Goal: Transaction & Acquisition: Purchase product/service

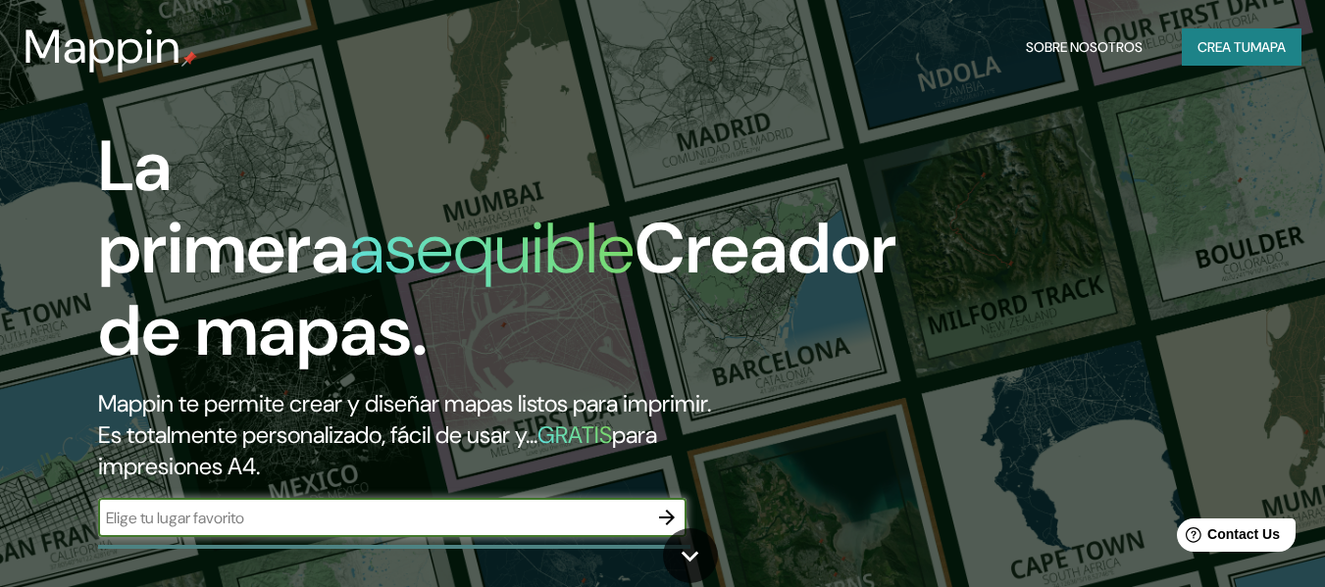
click at [367, 527] on input "text" at bounding box center [372, 518] width 549 height 23
type input "[GEOGRAPHIC_DATA]"
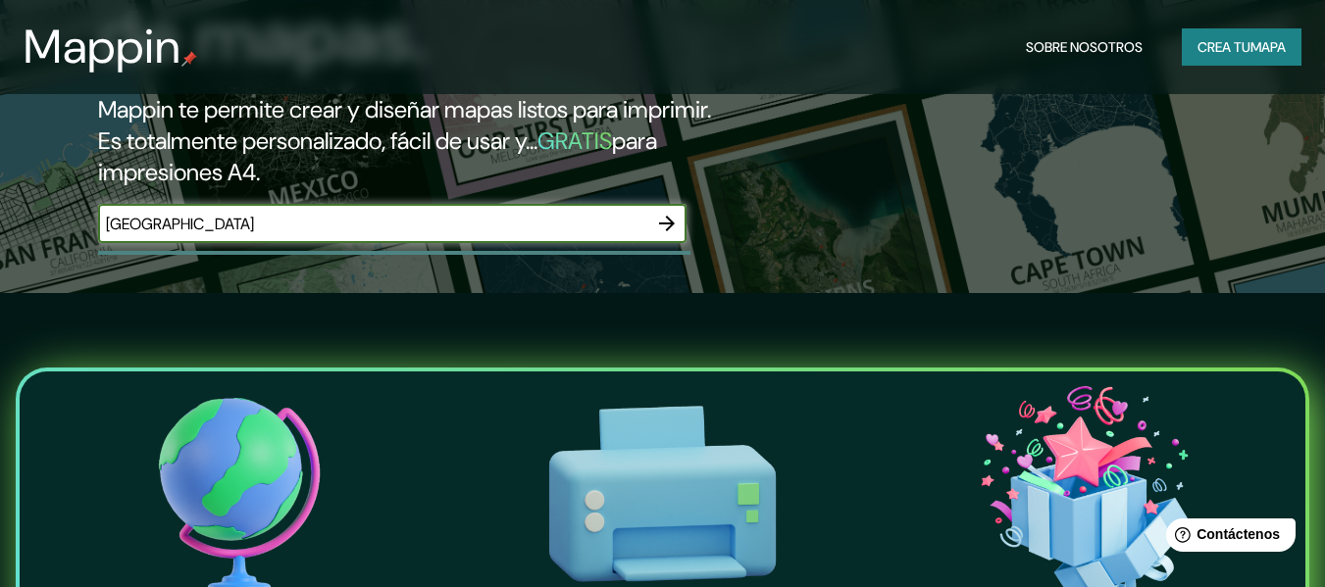
scroll to position [98, 0]
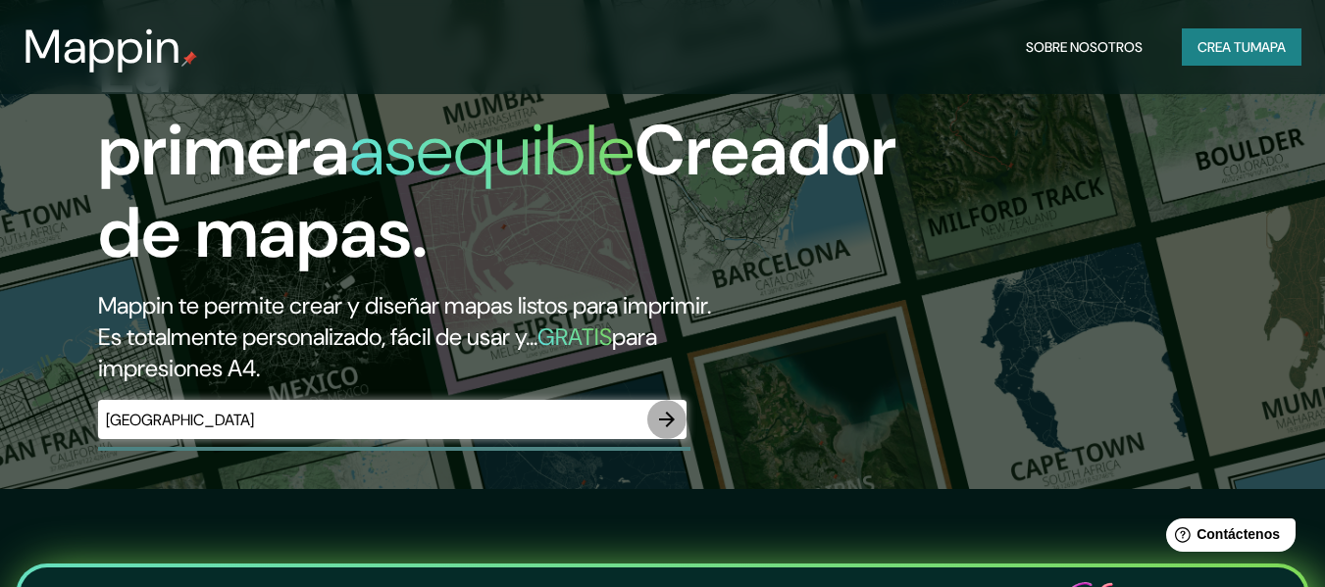
click at [670, 418] on icon "button" at bounding box center [667, 420] width 16 height 16
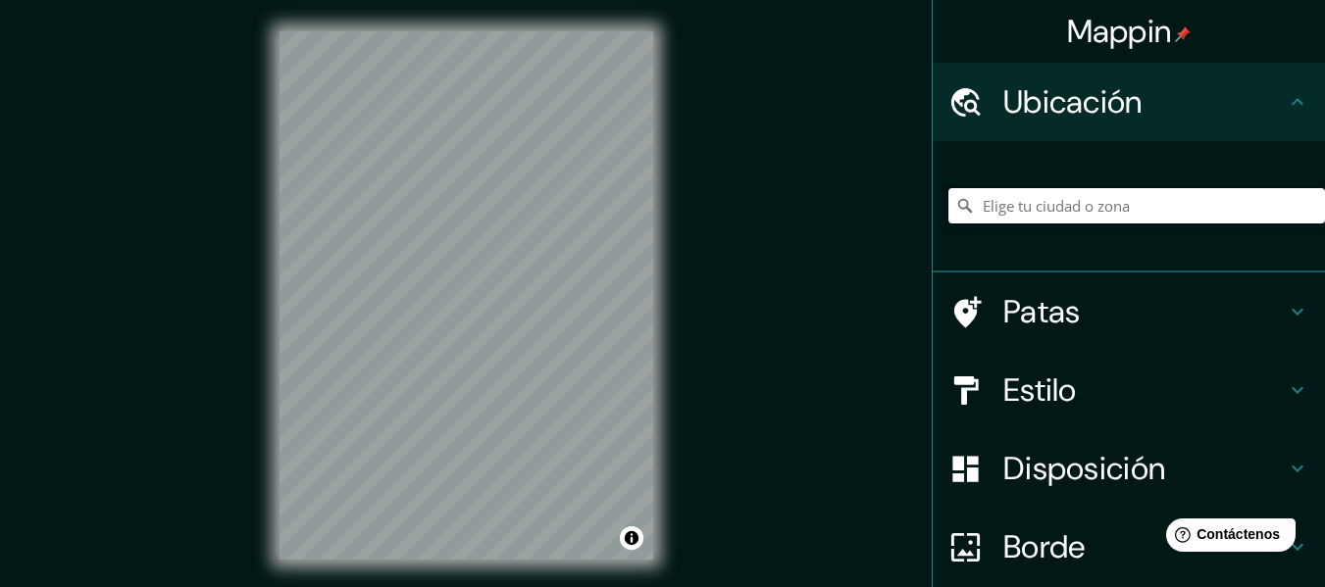
click at [1002, 208] on input "Elige tu ciudad o zona" at bounding box center [1136, 205] width 377 height 35
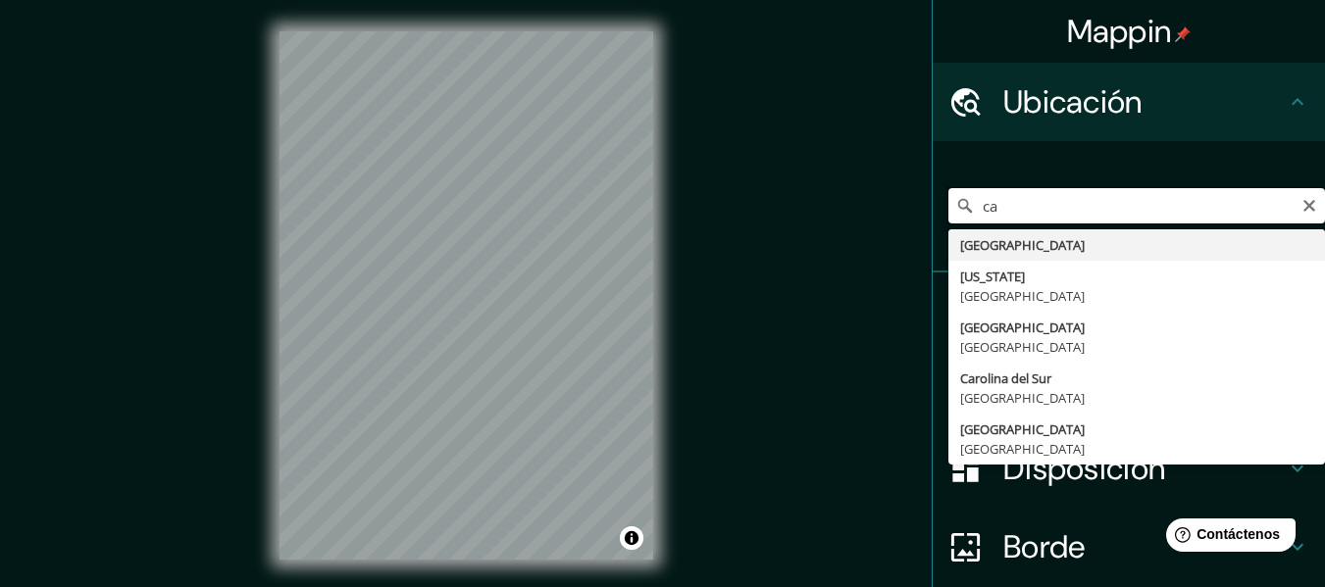
type input "c"
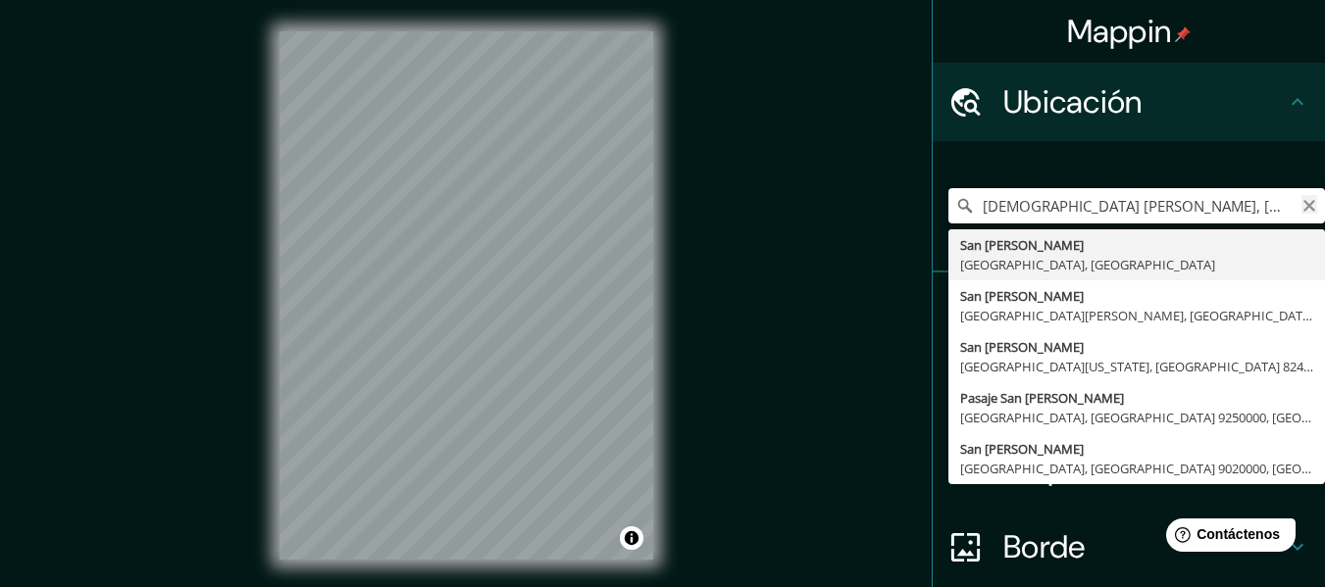
type input "[DEMOGRAPHIC_DATA] [PERSON_NAME], [GEOGRAPHIC_DATA], [GEOGRAPHIC_DATA]"
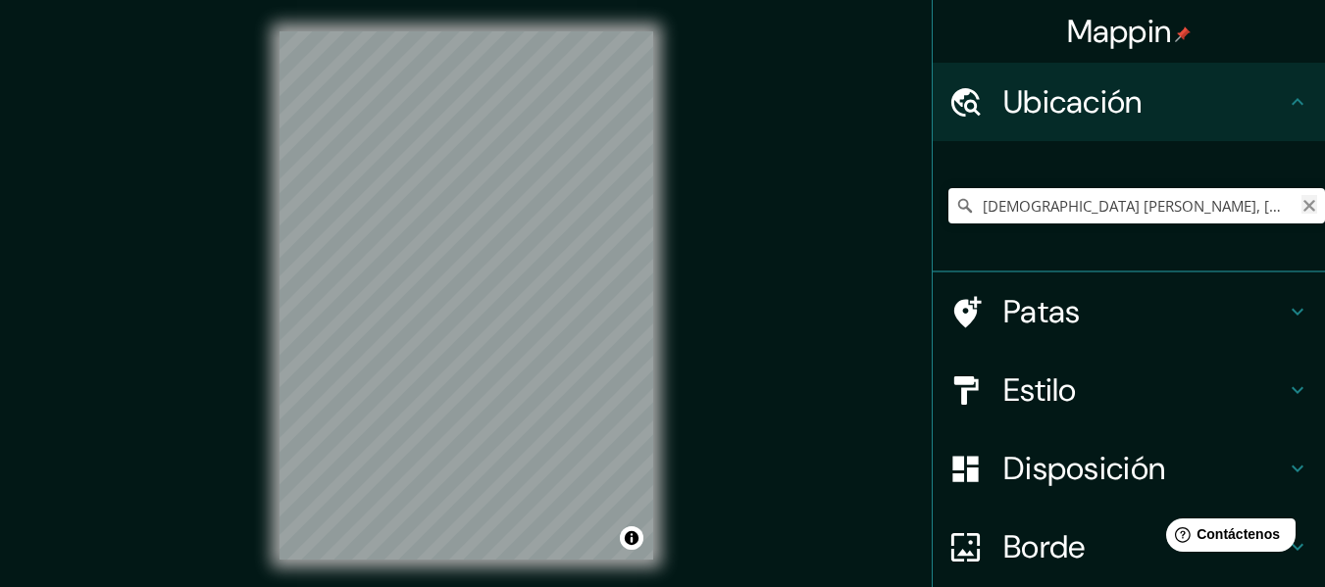
click at [1303, 210] on icon "Claro" at bounding box center [1309, 206] width 12 height 12
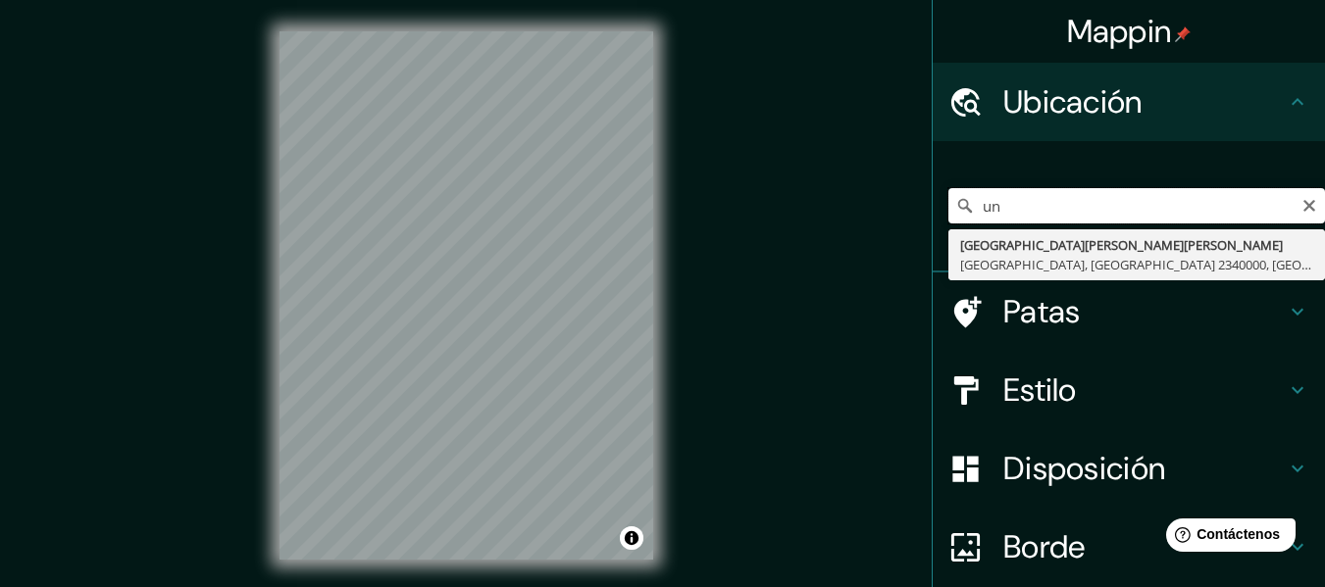
type input "u"
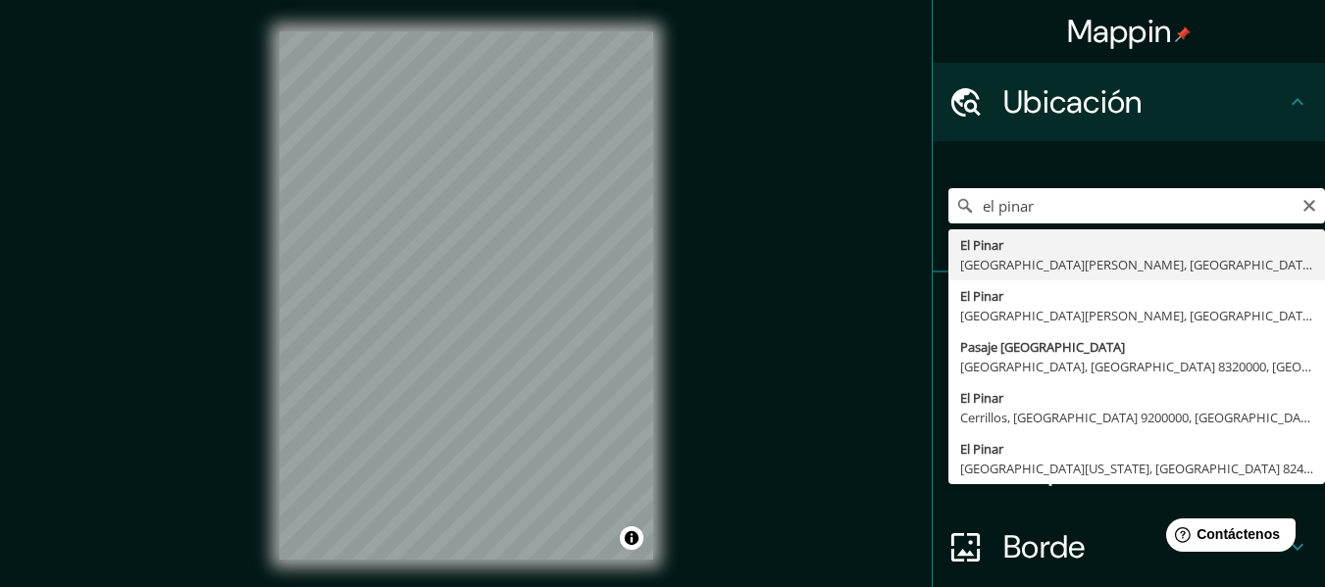
type input "[GEOGRAPHIC_DATA], [GEOGRAPHIC_DATA][PERSON_NAME], [GEOGRAPHIC_DATA], [GEOGRAPH…"
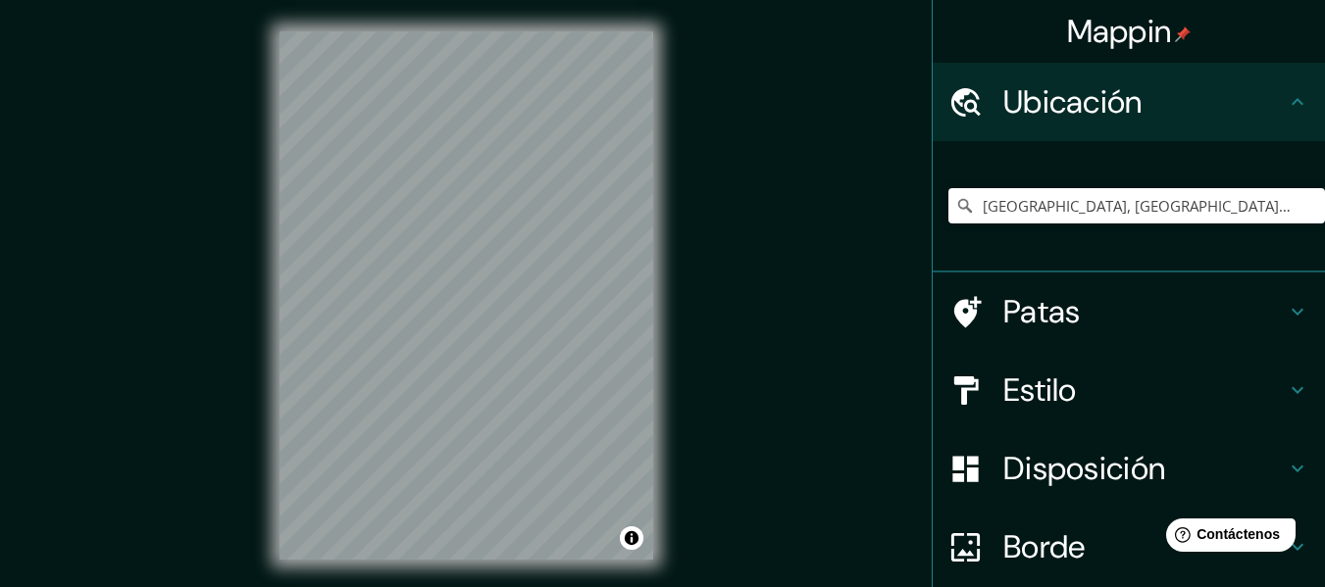
click at [1076, 387] on h4 "Estilo" at bounding box center [1144, 390] width 282 height 39
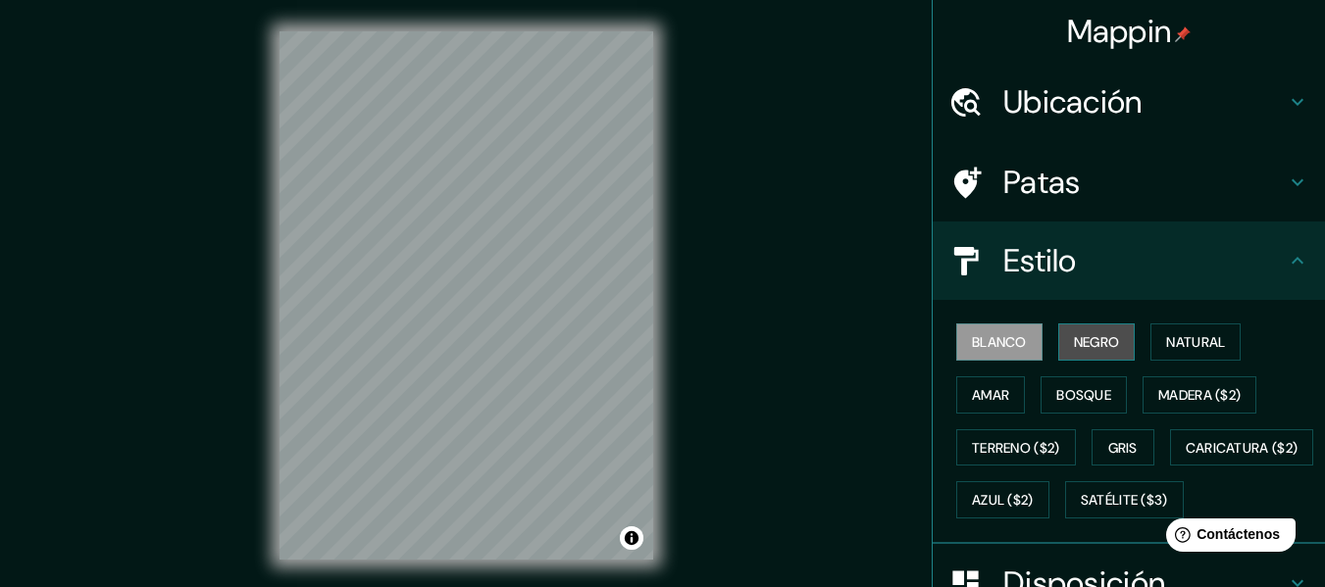
click at [1079, 347] on font "Negro" at bounding box center [1097, 342] width 46 height 18
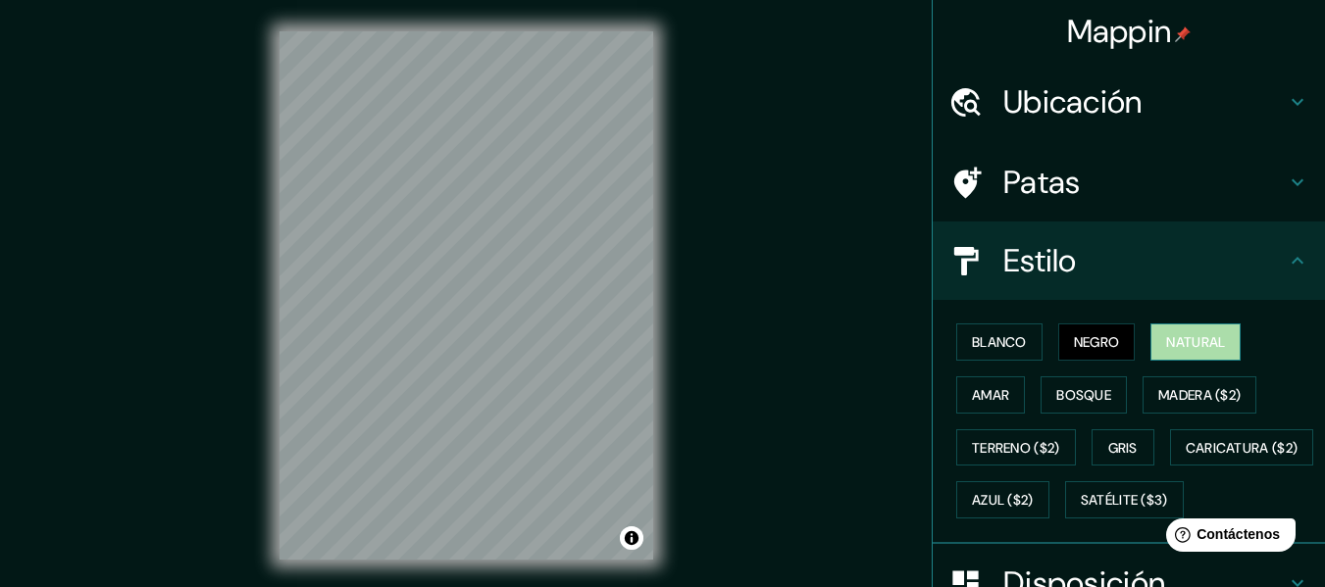
click at [1166, 344] on font "Natural" at bounding box center [1195, 342] width 59 height 18
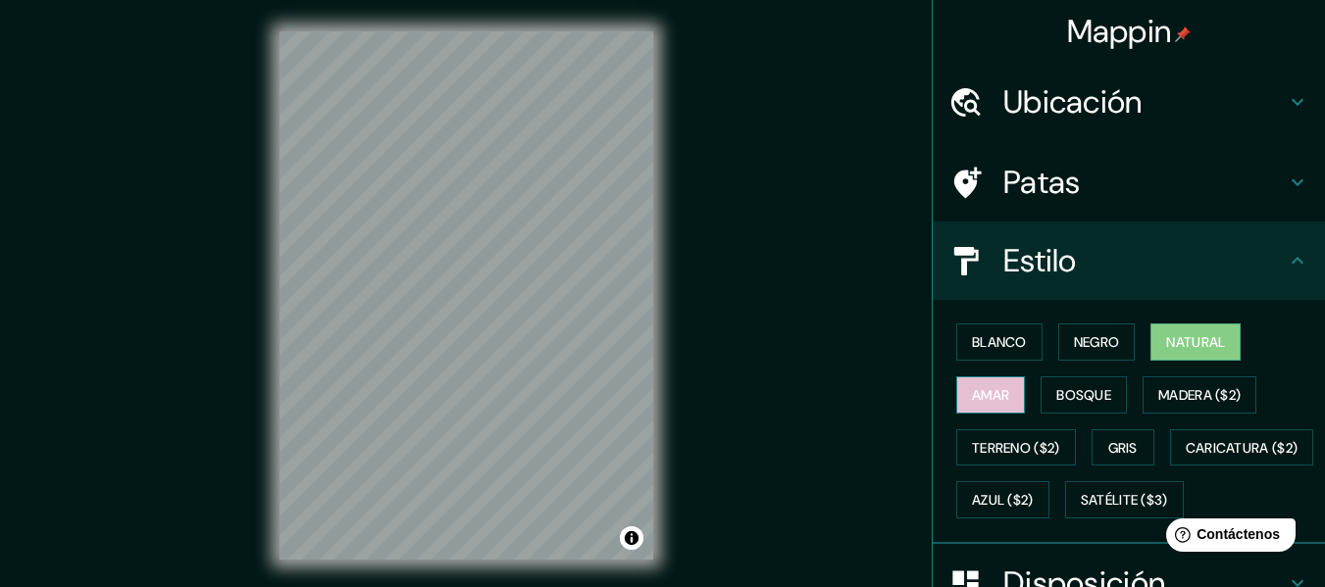
click at [997, 394] on button "Amar" at bounding box center [990, 395] width 69 height 37
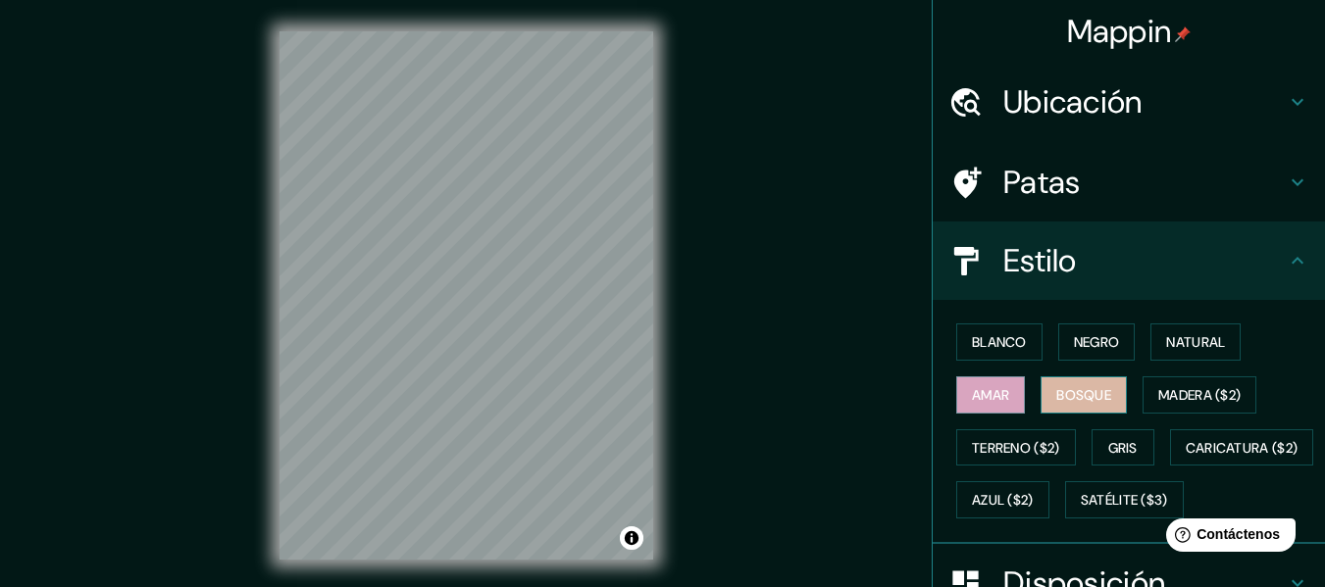
click at [1056, 386] on font "Bosque" at bounding box center [1083, 395] width 55 height 18
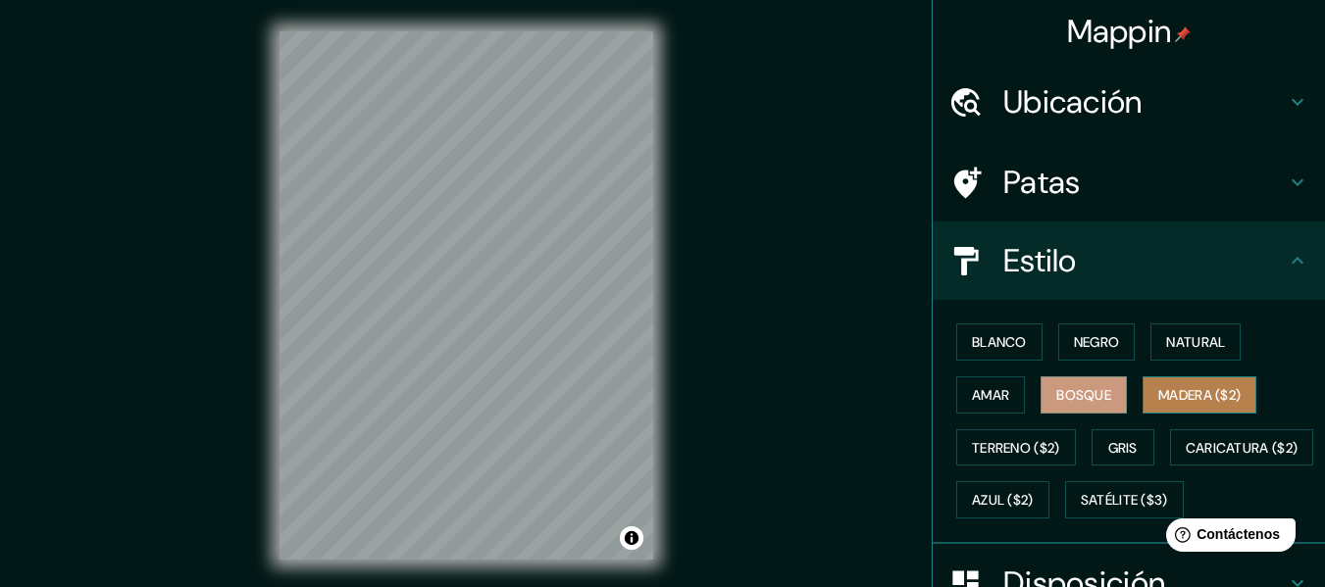
click at [1158, 399] on font "Madera ($2)" at bounding box center [1199, 395] width 82 height 18
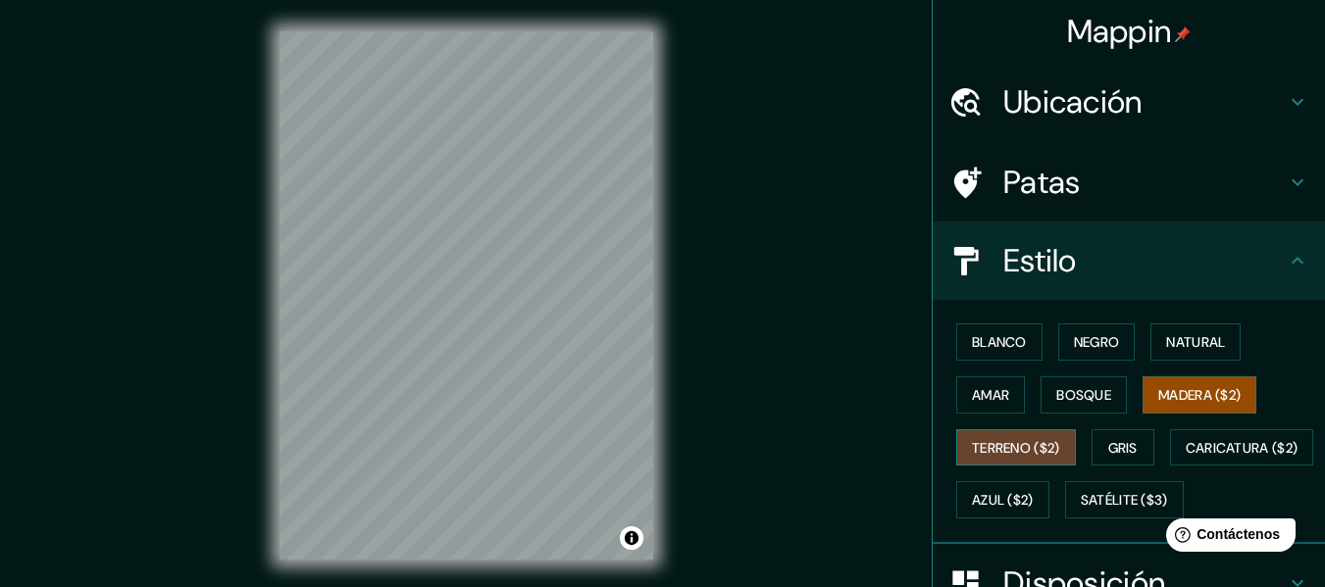
click at [994, 455] on font "Terreno ($2)" at bounding box center [1016, 448] width 88 height 18
click at [1092, 431] on button "Gris" at bounding box center [1123, 448] width 63 height 37
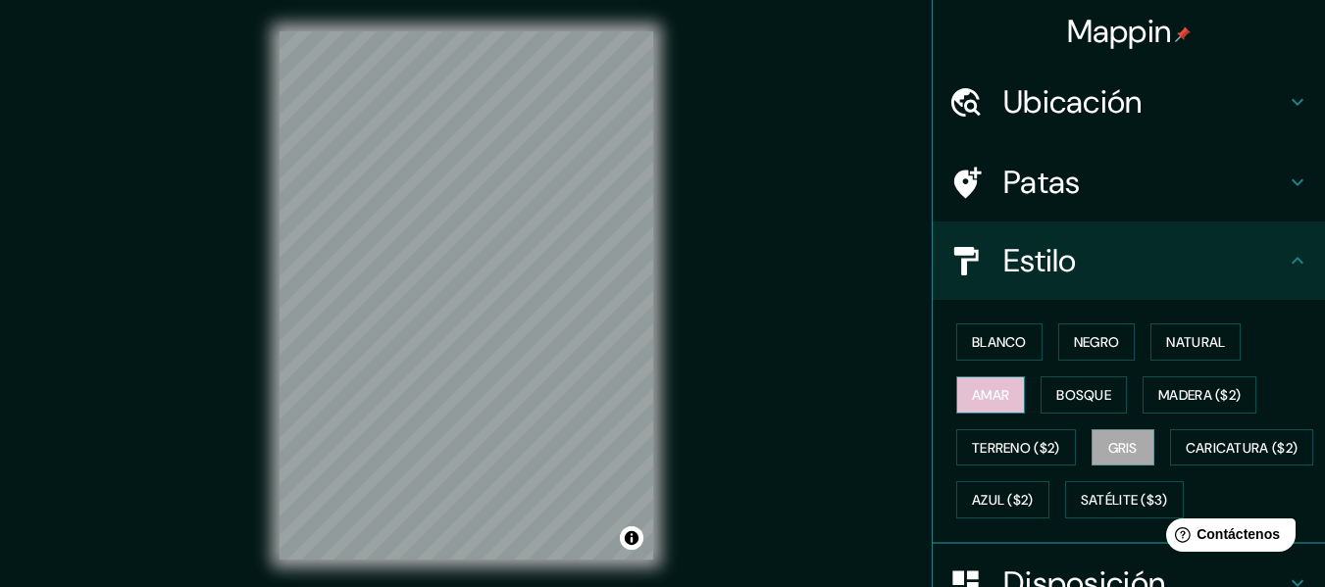
click at [990, 400] on font "Amar" at bounding box center [990, 395] width 37 height 18
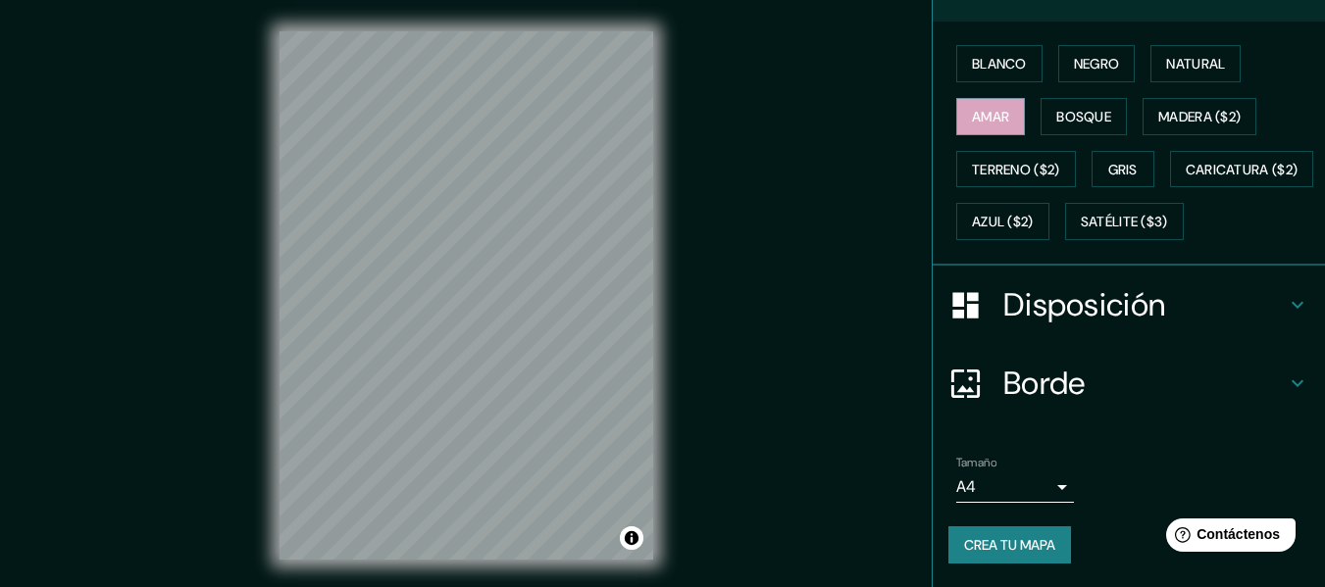
scroll to position [330, 0]
click at [1074, 108] on font "Bosque" at bounding box center [1083, 117] width 55 height 18
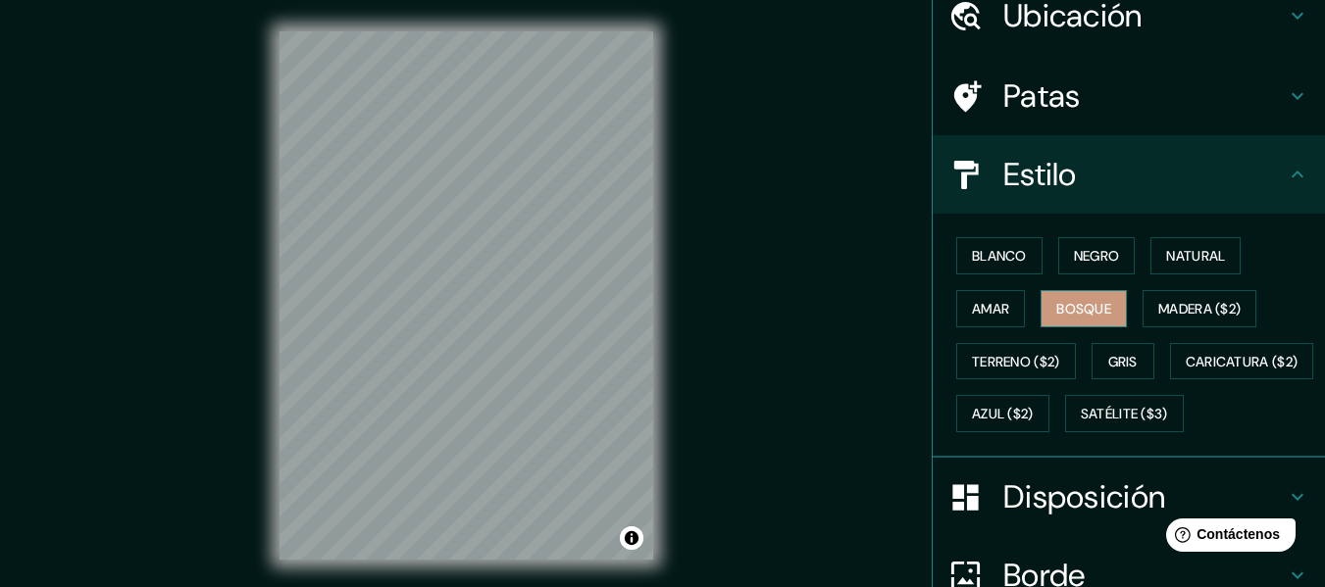
scroll to position [36, 0]
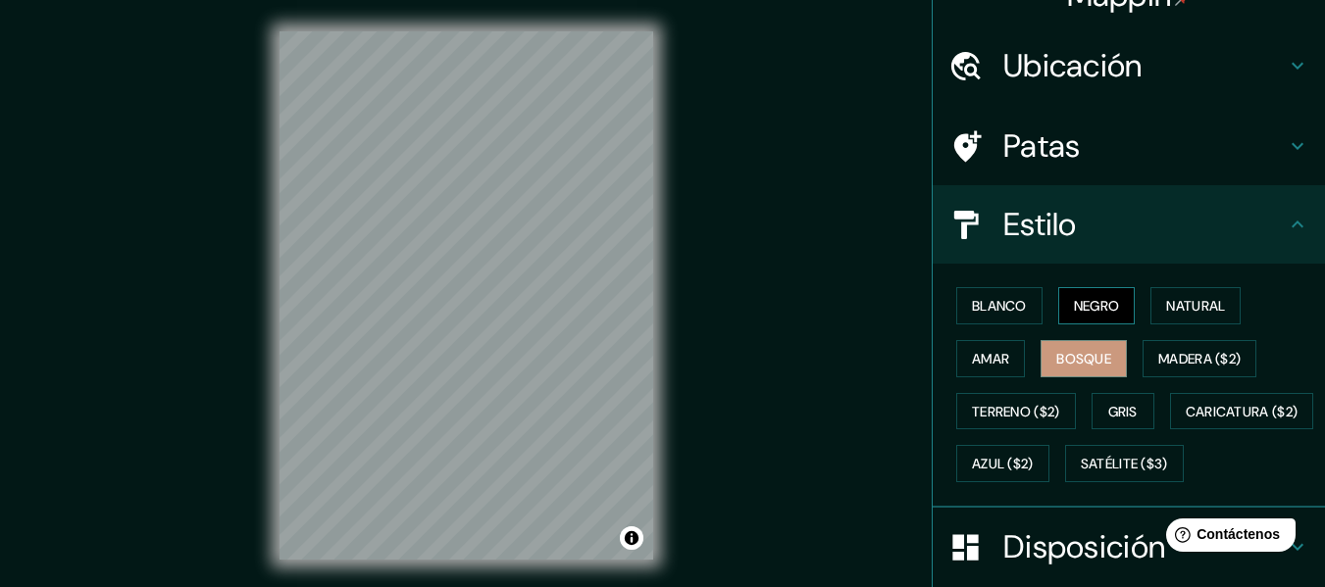
click at [1074, 304] on font "Negro" at bounding box center [1097, 306] width 46 height 18
click at [985, 318] on font "Blanco" at bounding box center [999, 305] width 55 height 25
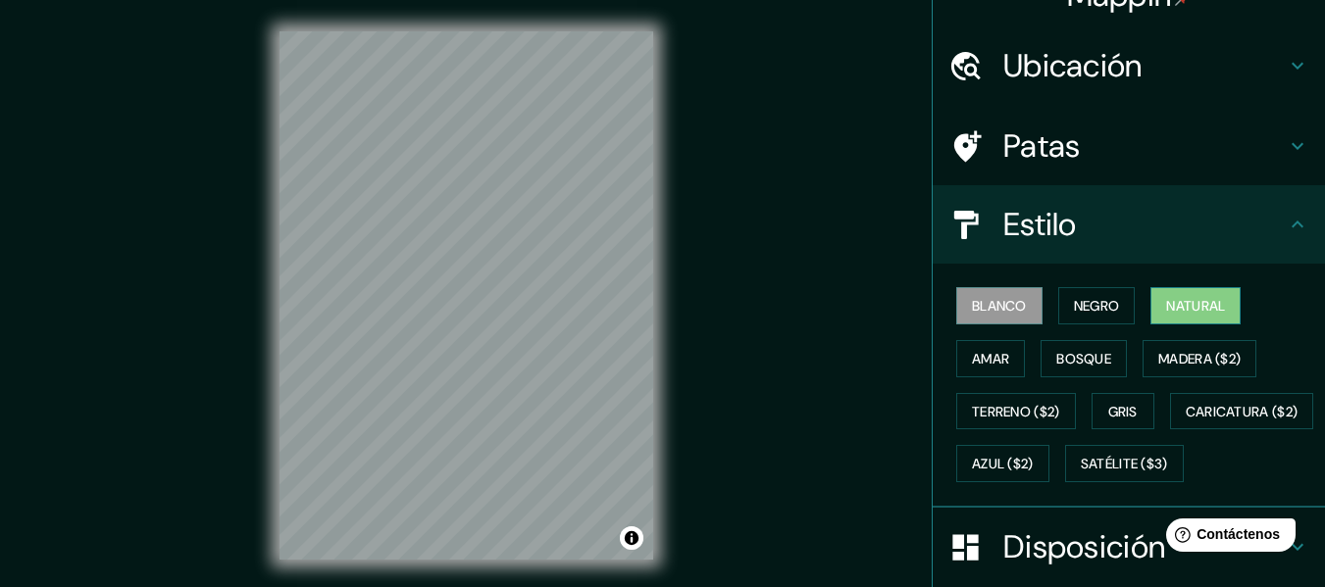
click at [1168, 302] on font "Natural" at bounding box center [1195, 306] width 59 height 18
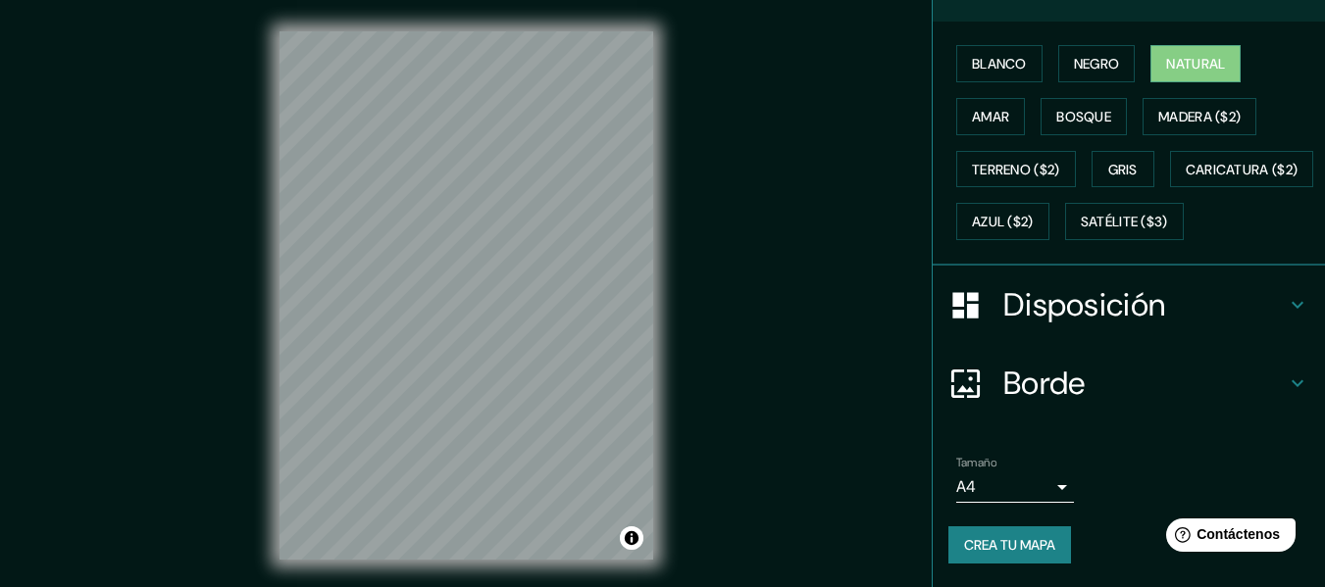
click at [1188, 343] on div "Disposición" at bounding box center [1129, 305] width 392 height 78
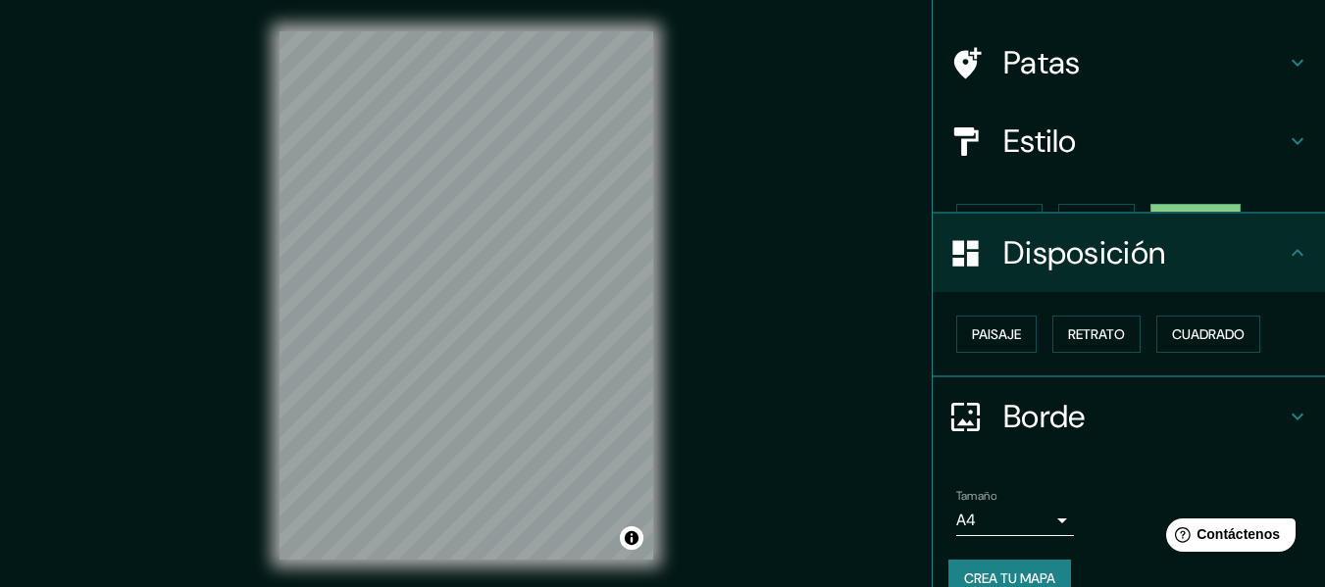
scroll to position [120, 0]
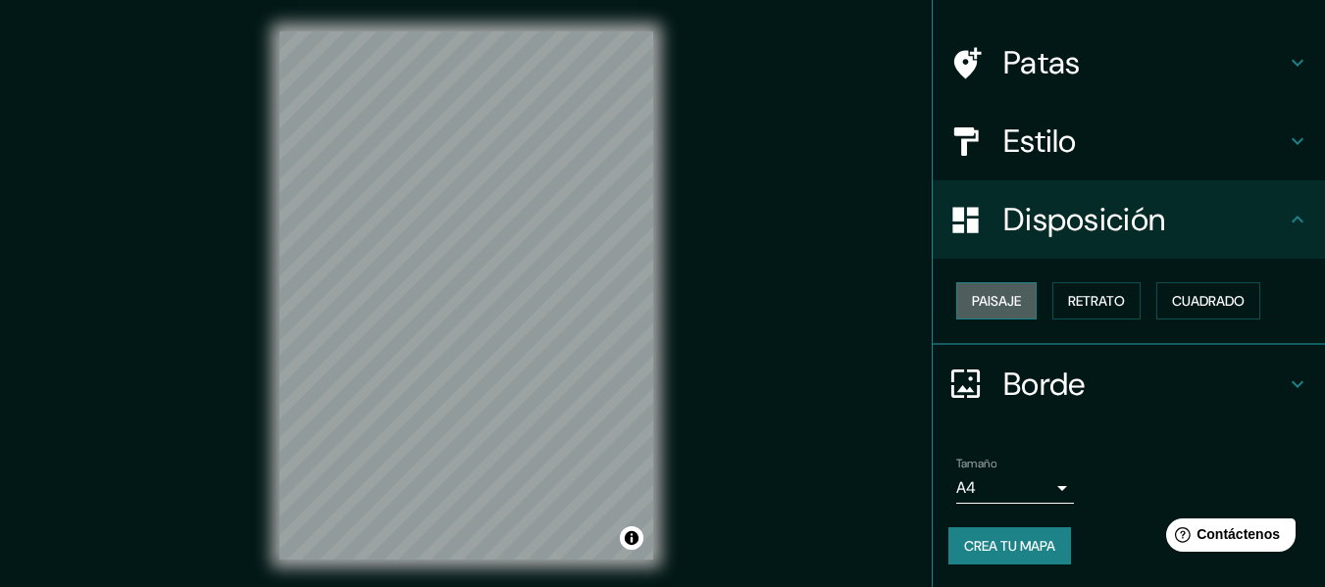
click at [1001, 311] on font "Paisaje" at bounding box center [996, 300] width 49 height 25
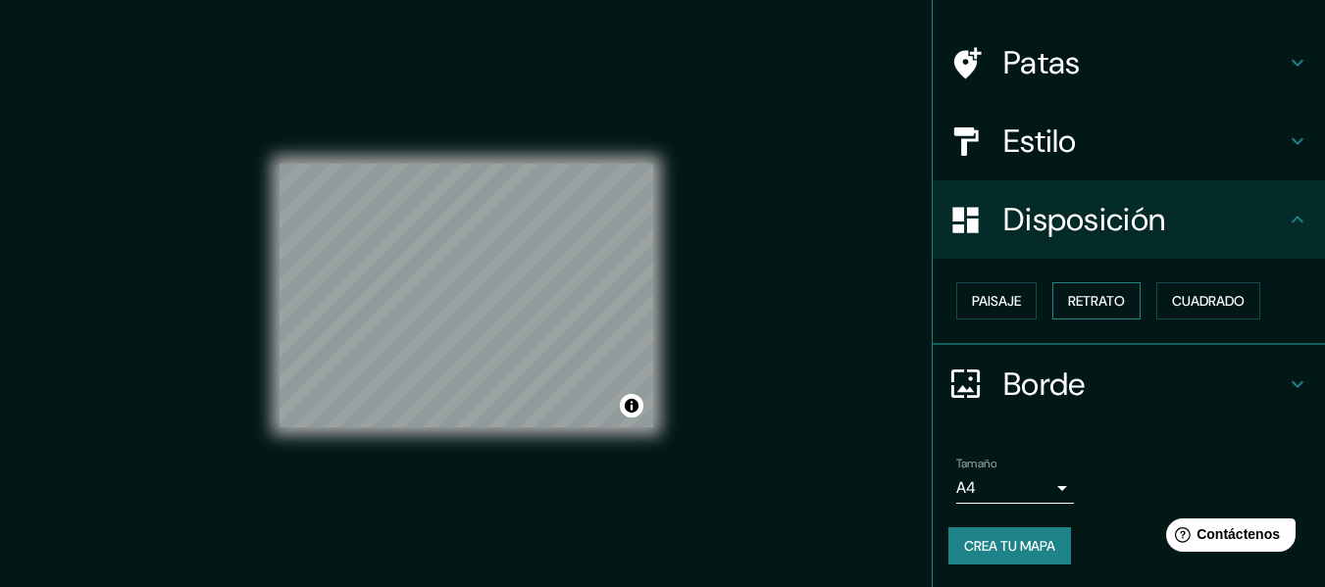
click at [1068, 291] on font "Retrato" at bounding box center [1096, 300] width 57 height 25
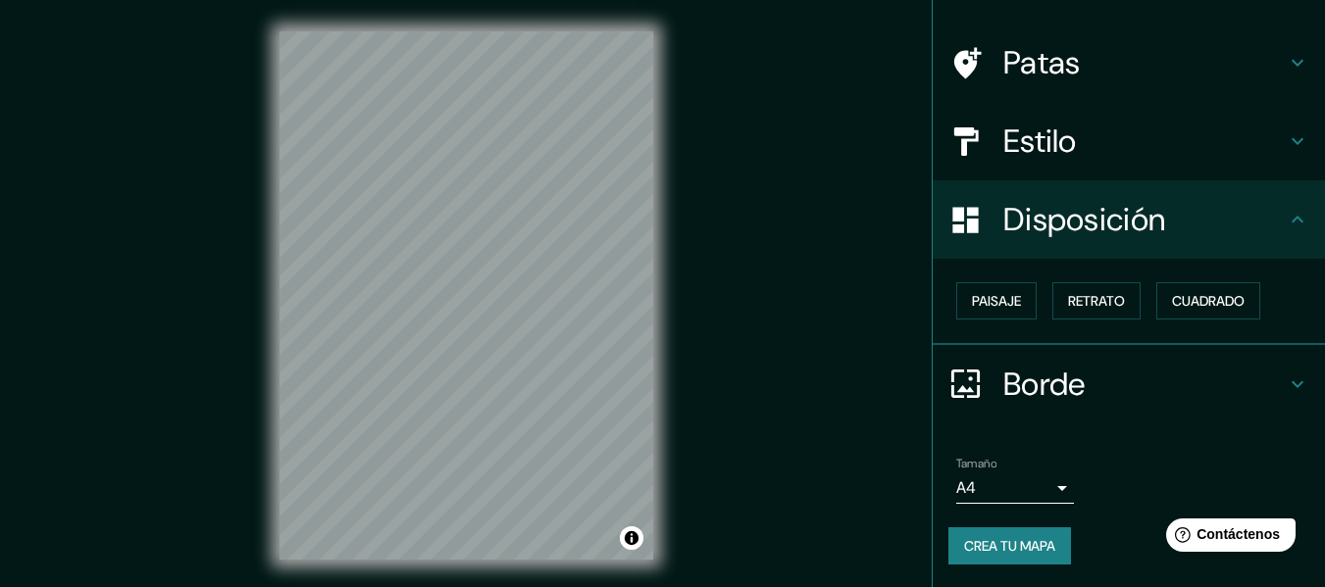
click at [1169, 281] on div "Paisaje Retrato Cuadrado" at bounding box center [1136, 301] width 377 height 53
click at [1189, 288] on font "Cuadrado" at bounding box center [1208, 300] width 73 height 25
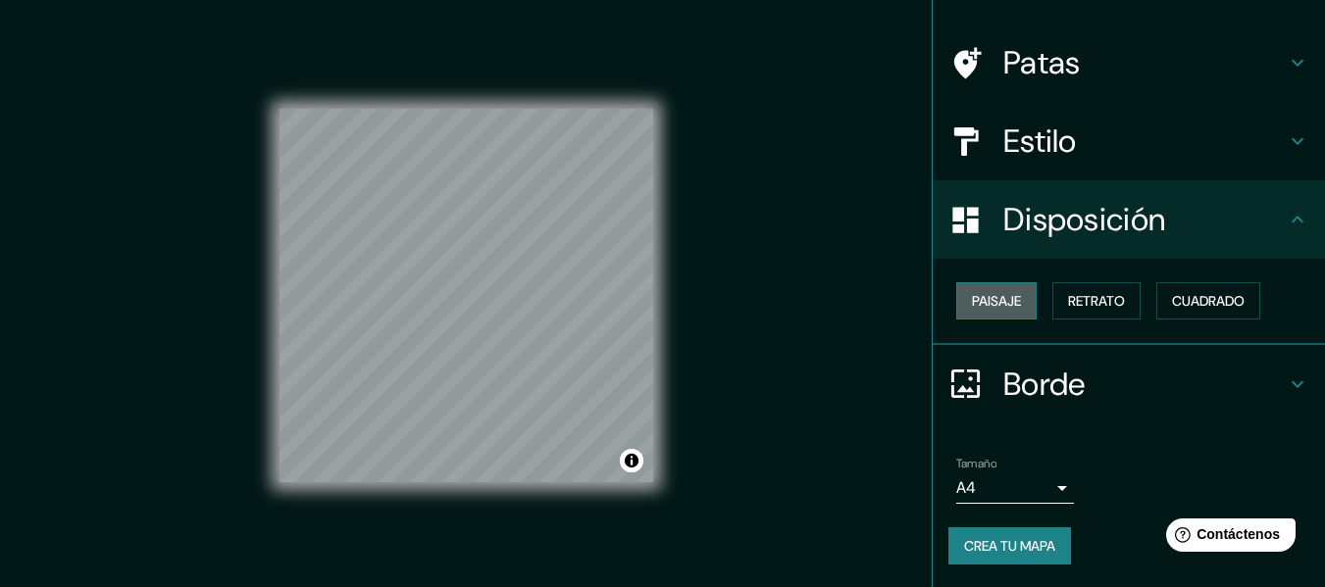
click at [983, 294] on font "Paisaje" at bounding box center [996, 301] width 49 height 18
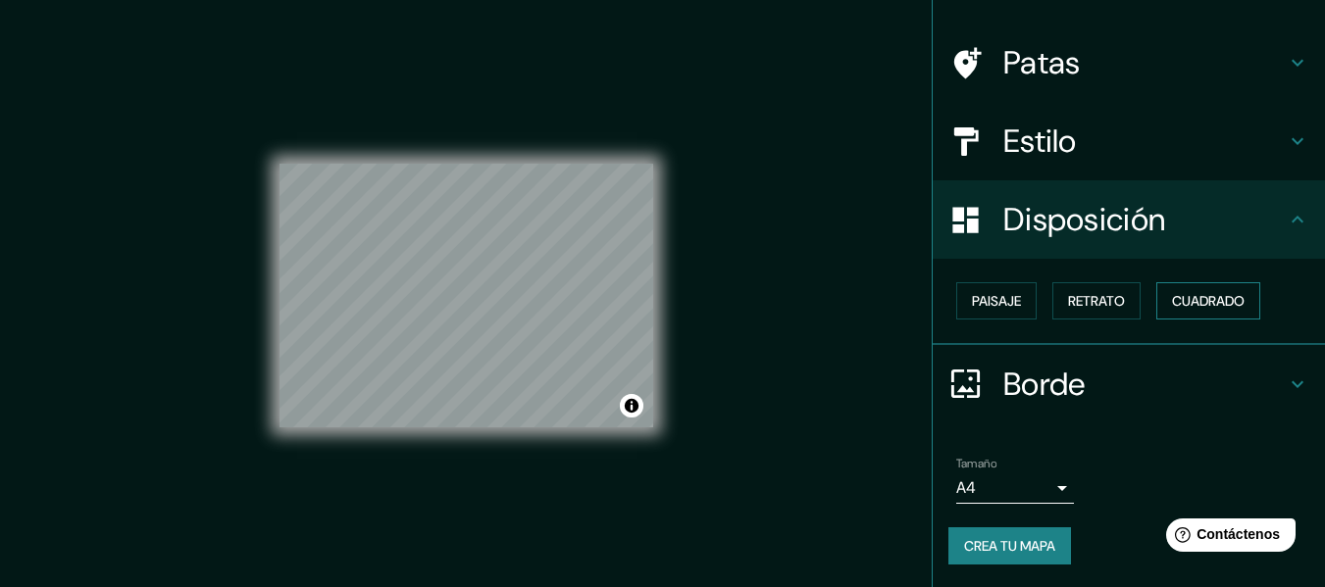
click at [1176, 286] on button "Cuadrado" at bounding box center [1208, 300] width 104 height 37
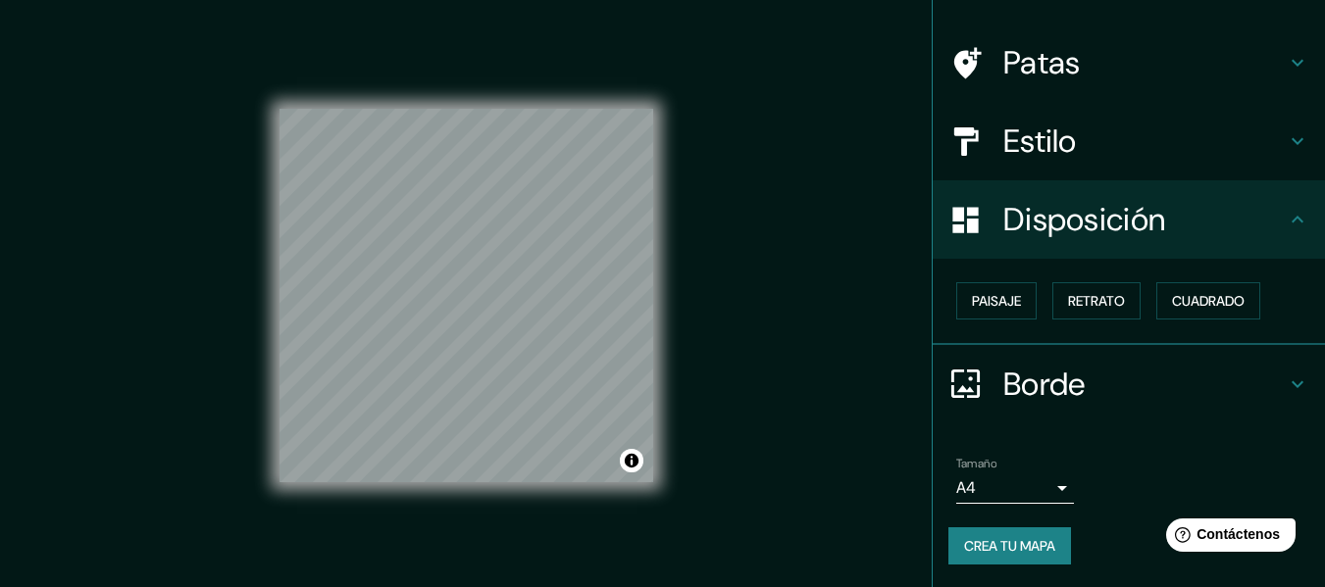
click at [1111, 370] on h4 "Borde" at bounding box center [1144, 384] width 282 height 39
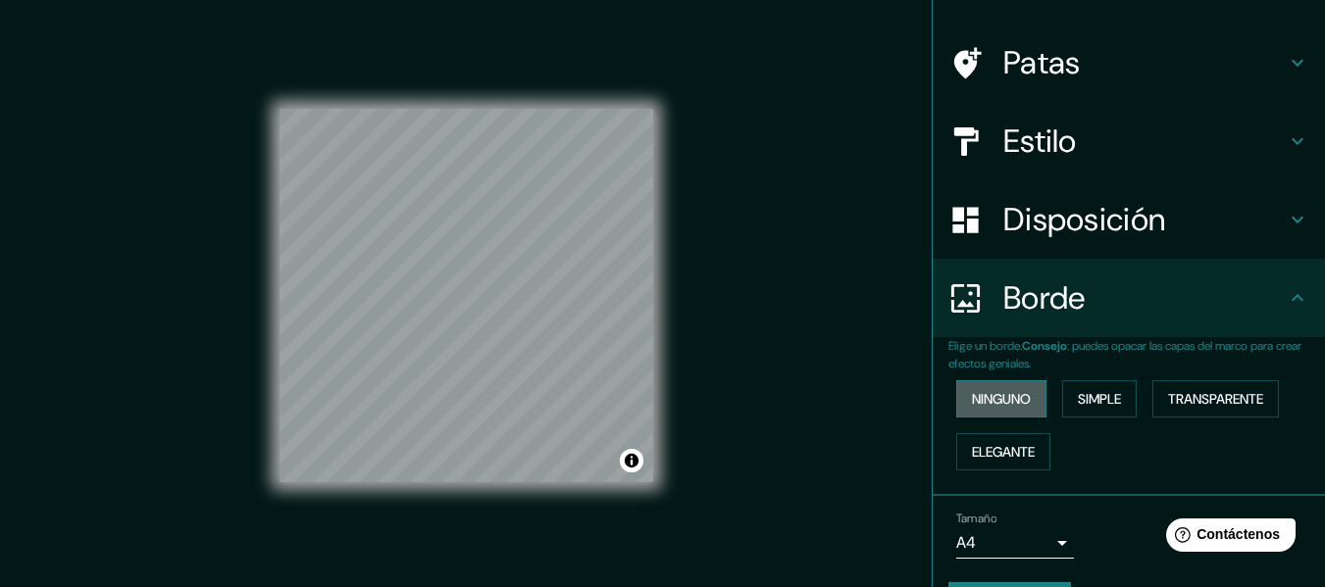
click at [1030, 407] on button "Ninguno" at bounding box center [1001, 399] width 90 height 37
click at [1110, 394] on font "Simple" at bounding box center [1099, 399] width 43 height 18
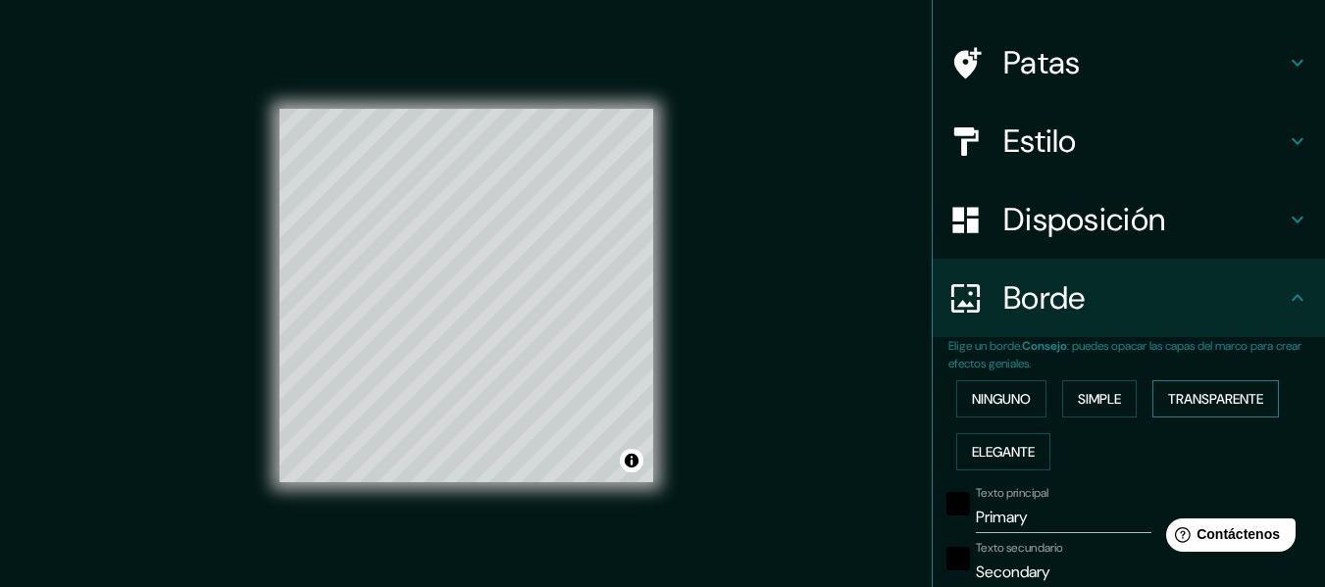
click at [1207, 389] on font "Transparente" at bounding box center [1215, 398] width 95 height 25
click at [1010, 447] on font "Elegante" at bounding box center [1003, 452] width 63 height 18
click at [1003, 392] on font "Ninguno" at bounding box center [1001, 399] width 59 height 18
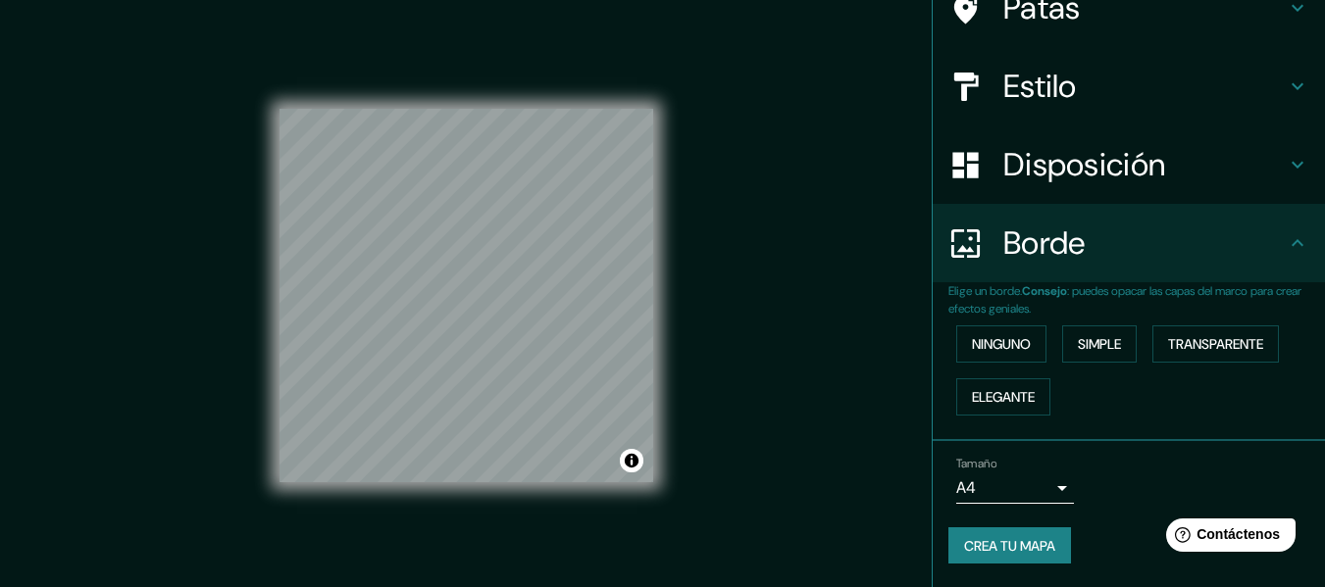
scroll to position [35, 0]
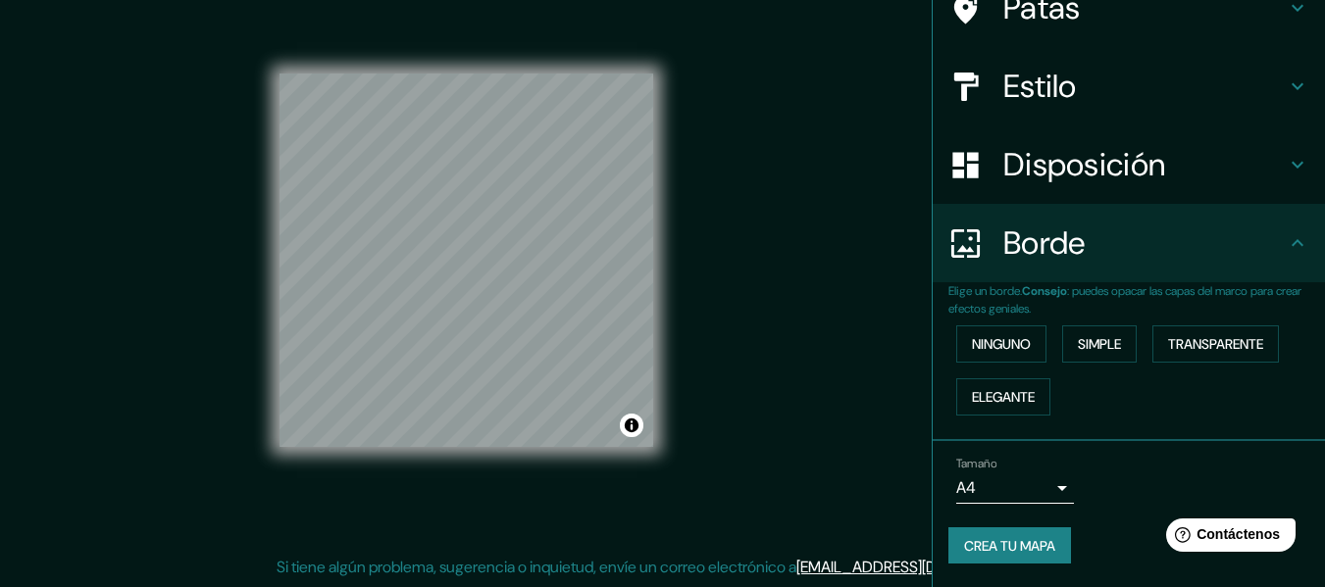
click at [1047, 491] on body "Mappin [GEOGRAPHIC_DATA], [GEOGRAPHIC_DATA][PERSON_NAME], [GEOGRAPHIC_DATA], [G…" at bounding box center [662, 258] width 1325 height 587
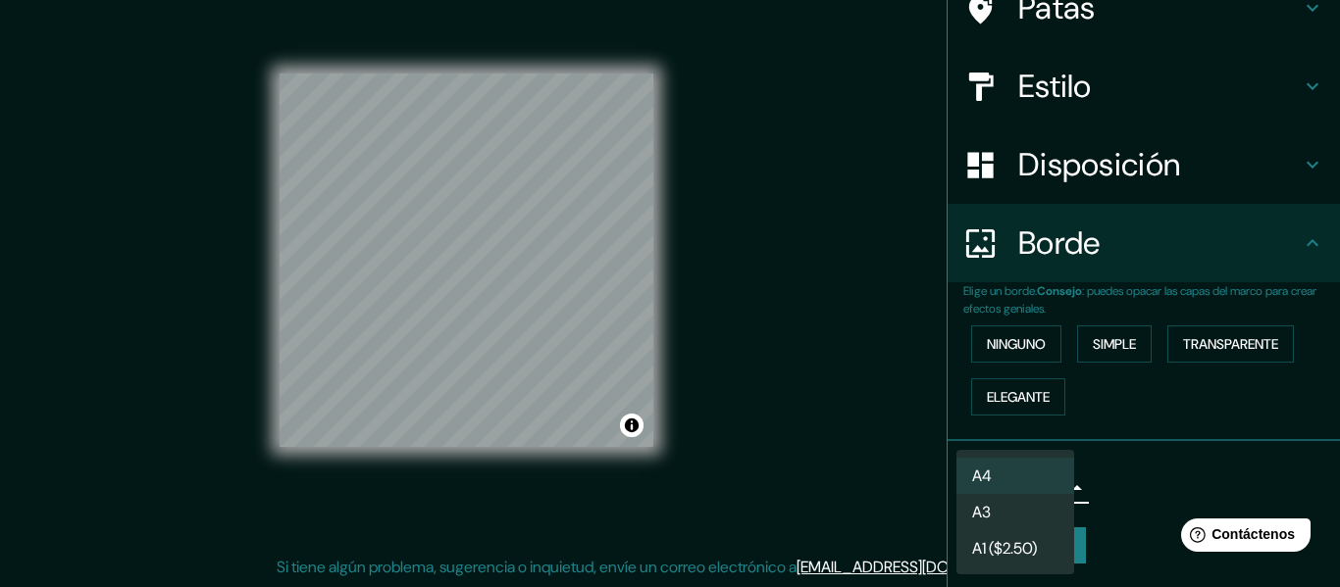
click at [1023, 507] on li "A3" at bounding box center [1015, 512] width 118 height 36
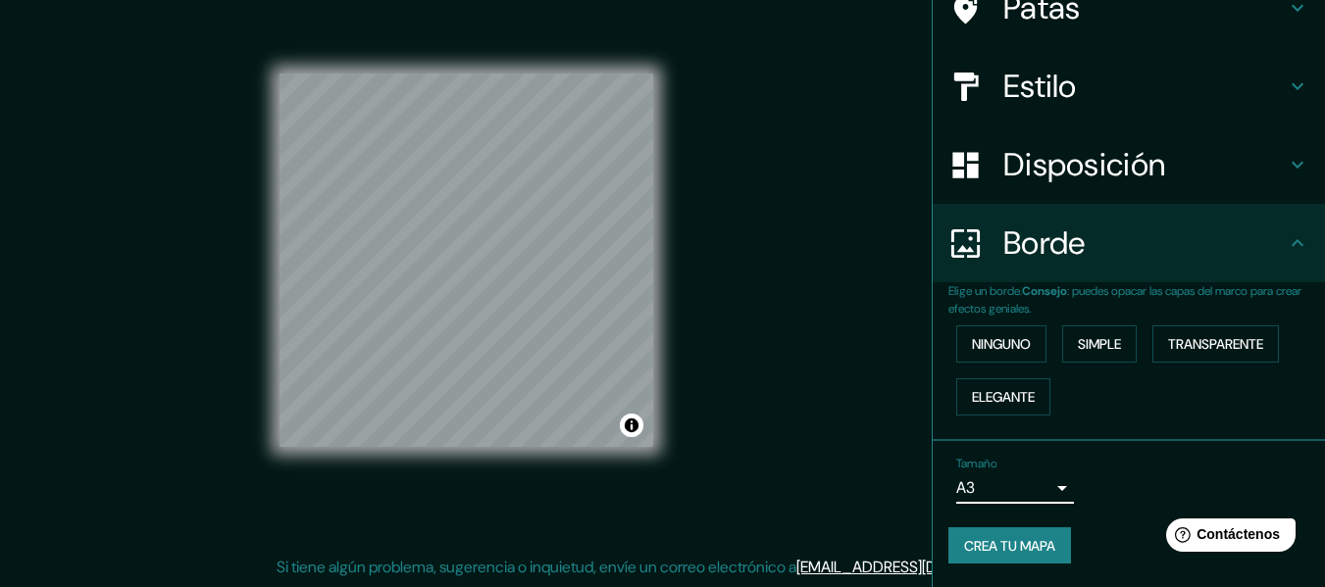
click at [1022, 488] on body "Mappin [GEOGRAPHIC_DATA], [GEOGRAPHIC_DATA][PERSON_NAME], [GEOGRAPHIC_DATA], [G…" at bounding box center [662, 258] width 1325 height 587
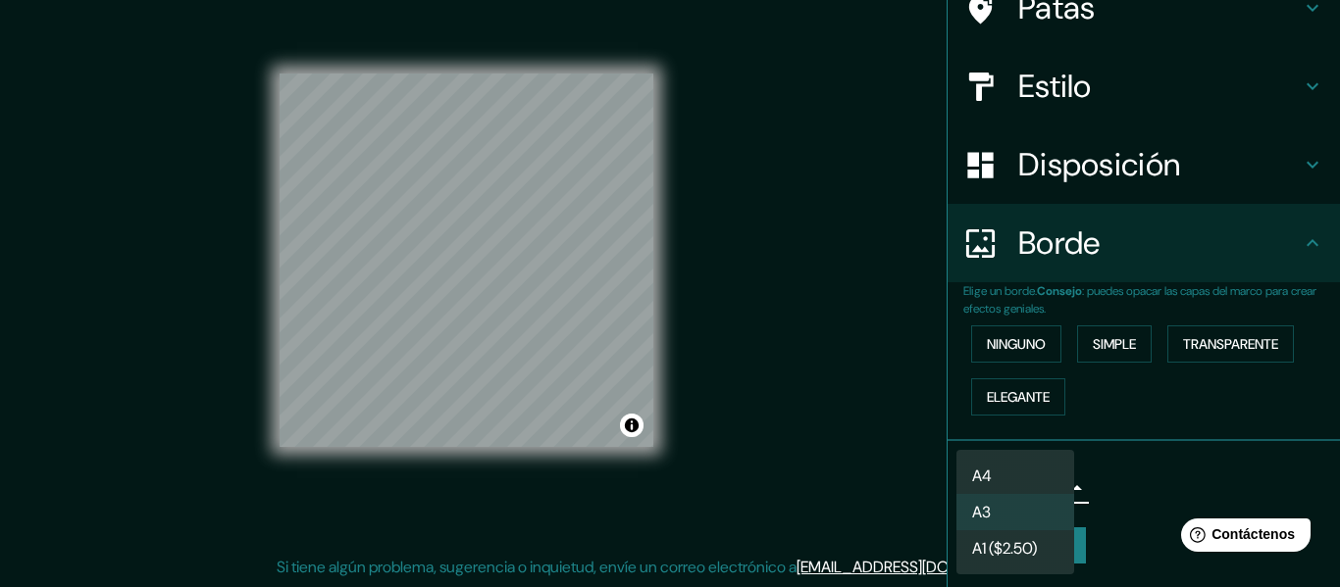
click at [1024, 474] on li "A4" at bounding box center [1015, 476] width 118 height 36
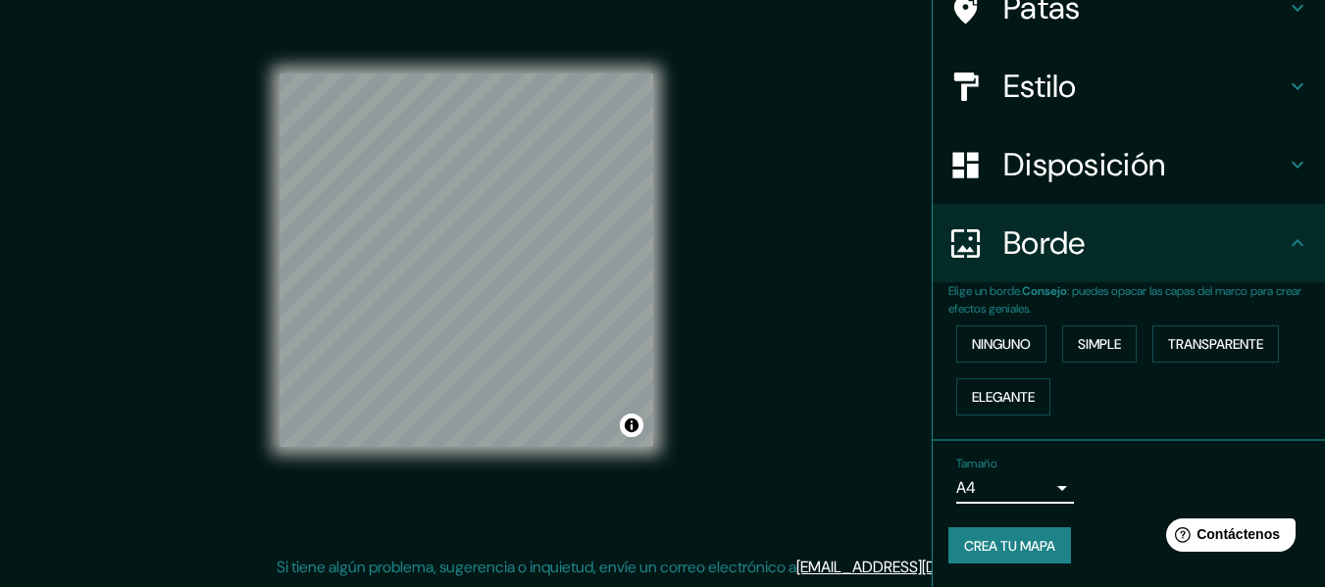
click at [1005, 474] on body "Mappin [GEOGRAPHIC_DATA], [GEOGRAPHIC_DATA][PERSON_NAME], [GEOGRAPHIC_DATA], [G…" at bounding box center [662, 258] width 1325 height 587
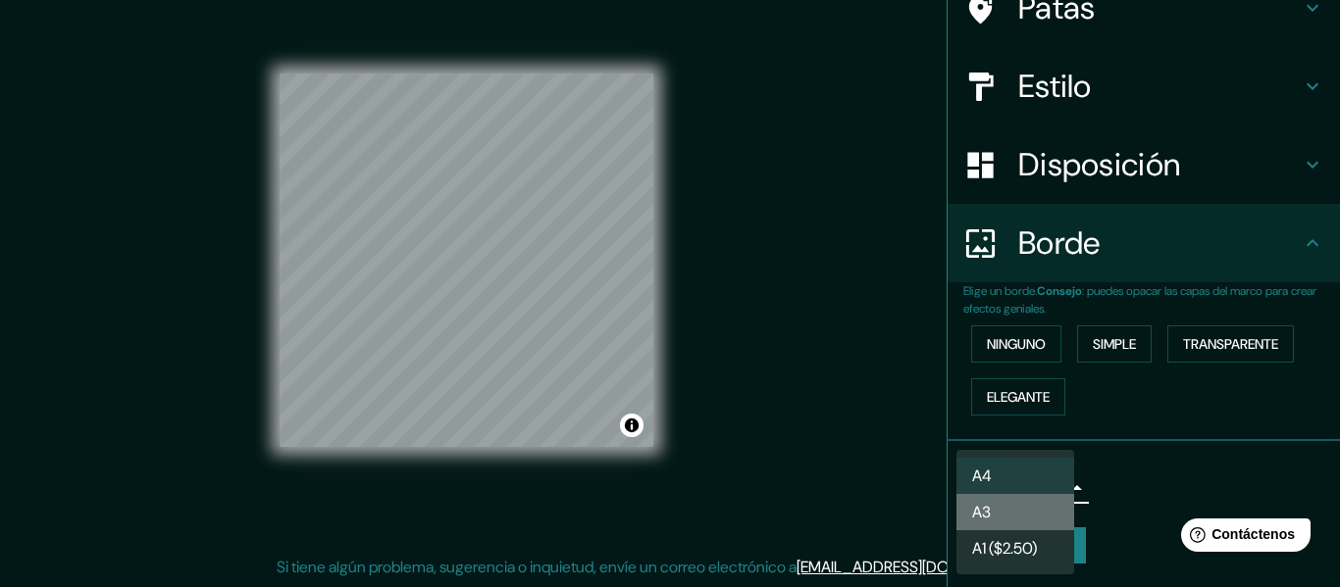
click at [999, 510] on li "A3" at bounding box center [1015, 512] width 118 height 36
type input "a4"
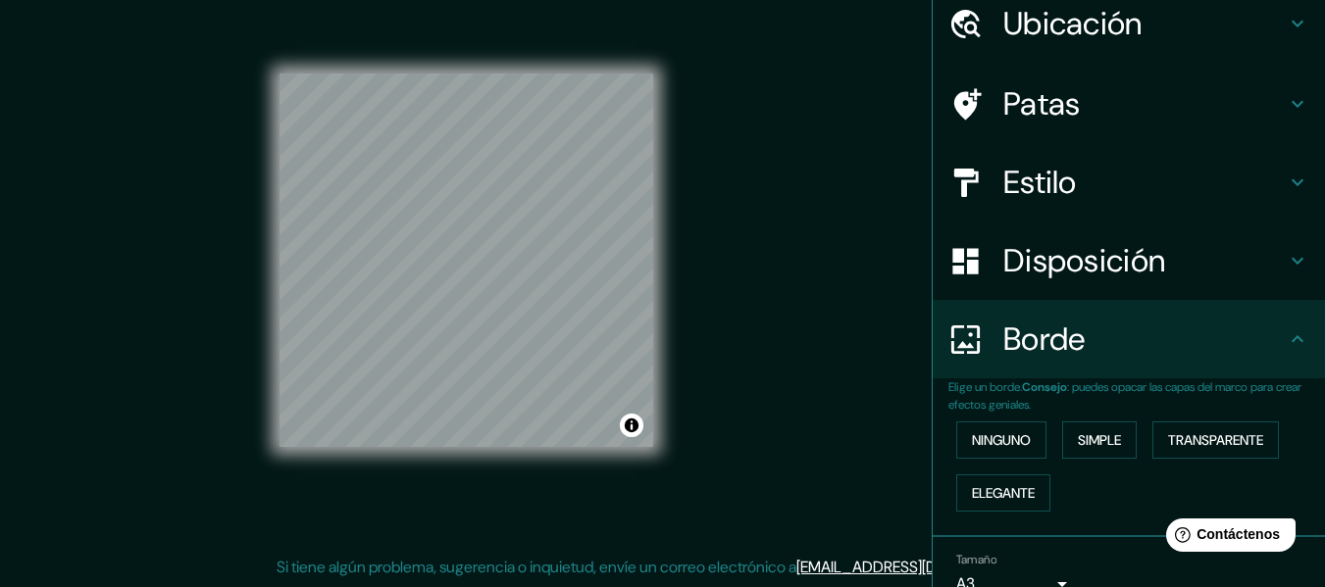
scroll to position [0, 0]
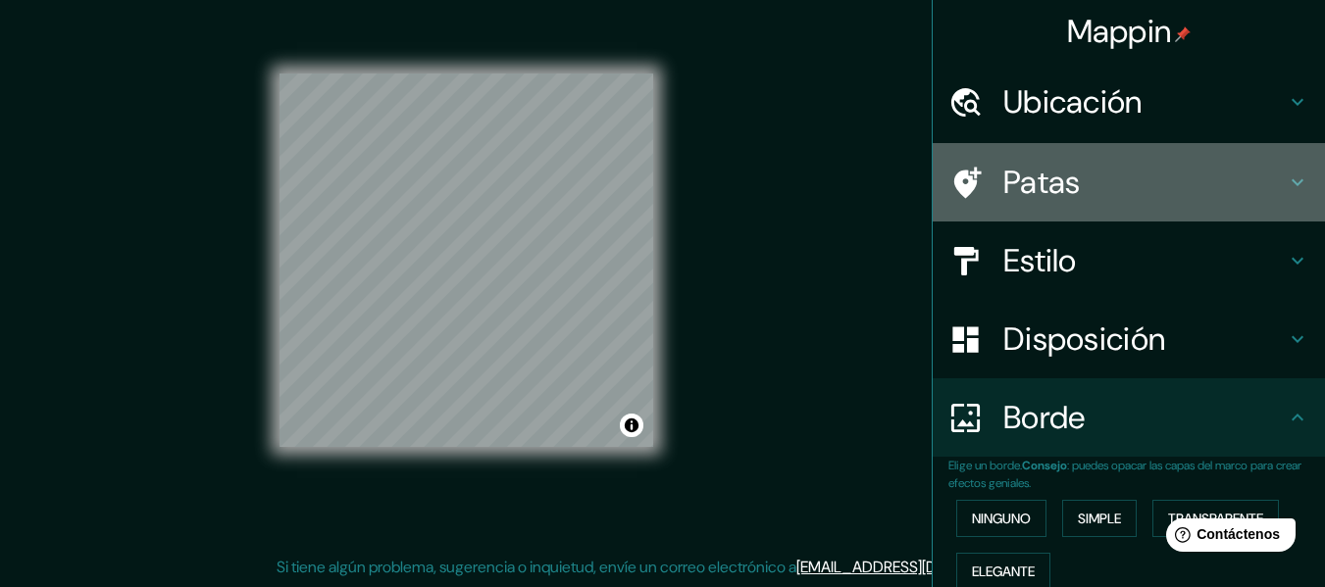
click at [1148, 180] on h4 "Patas" at bounding box center [1144, 182] width 282 height 39
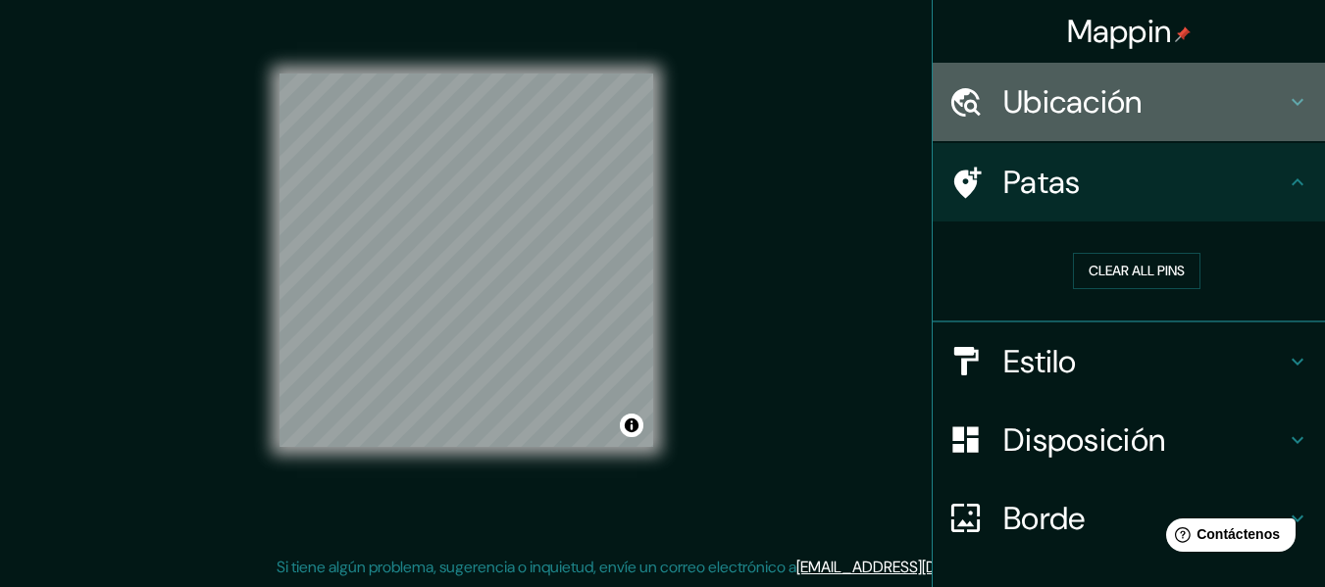
click at [1113, 117] on font "Ubicación" at bounding box center [1072, 101] width 139 height 41
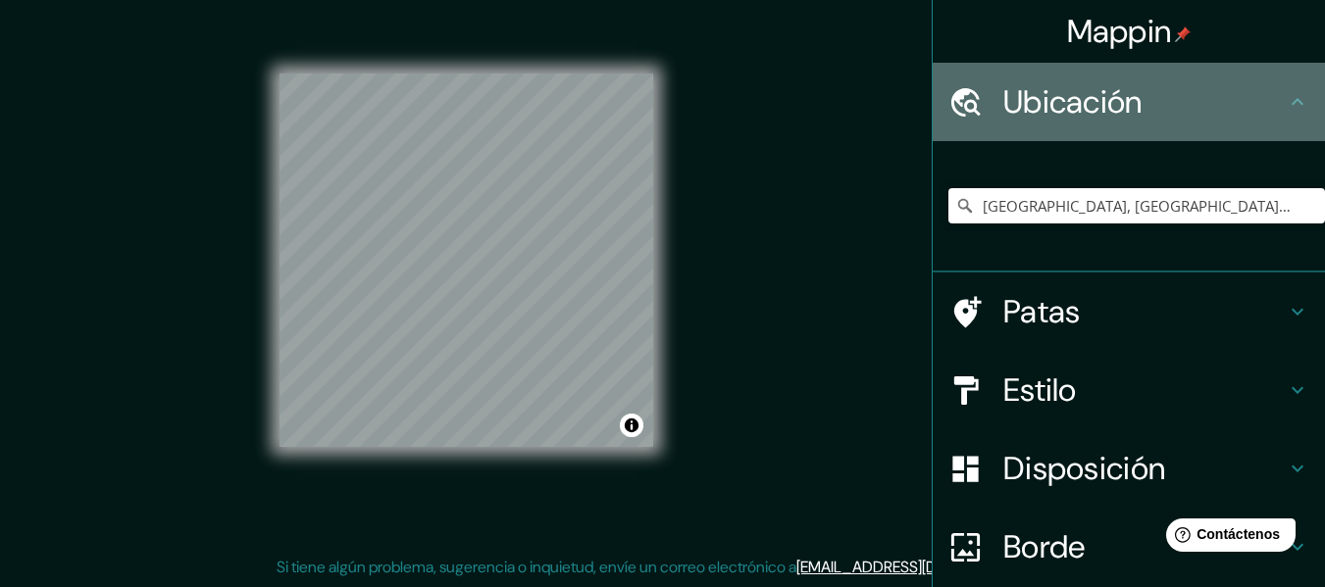
click at [1113, 119] on font "Ubicación" at bounding box center [1072, 101] width 139 height 41
